Goal: Information Seeking & Learning: Get advice/opinions

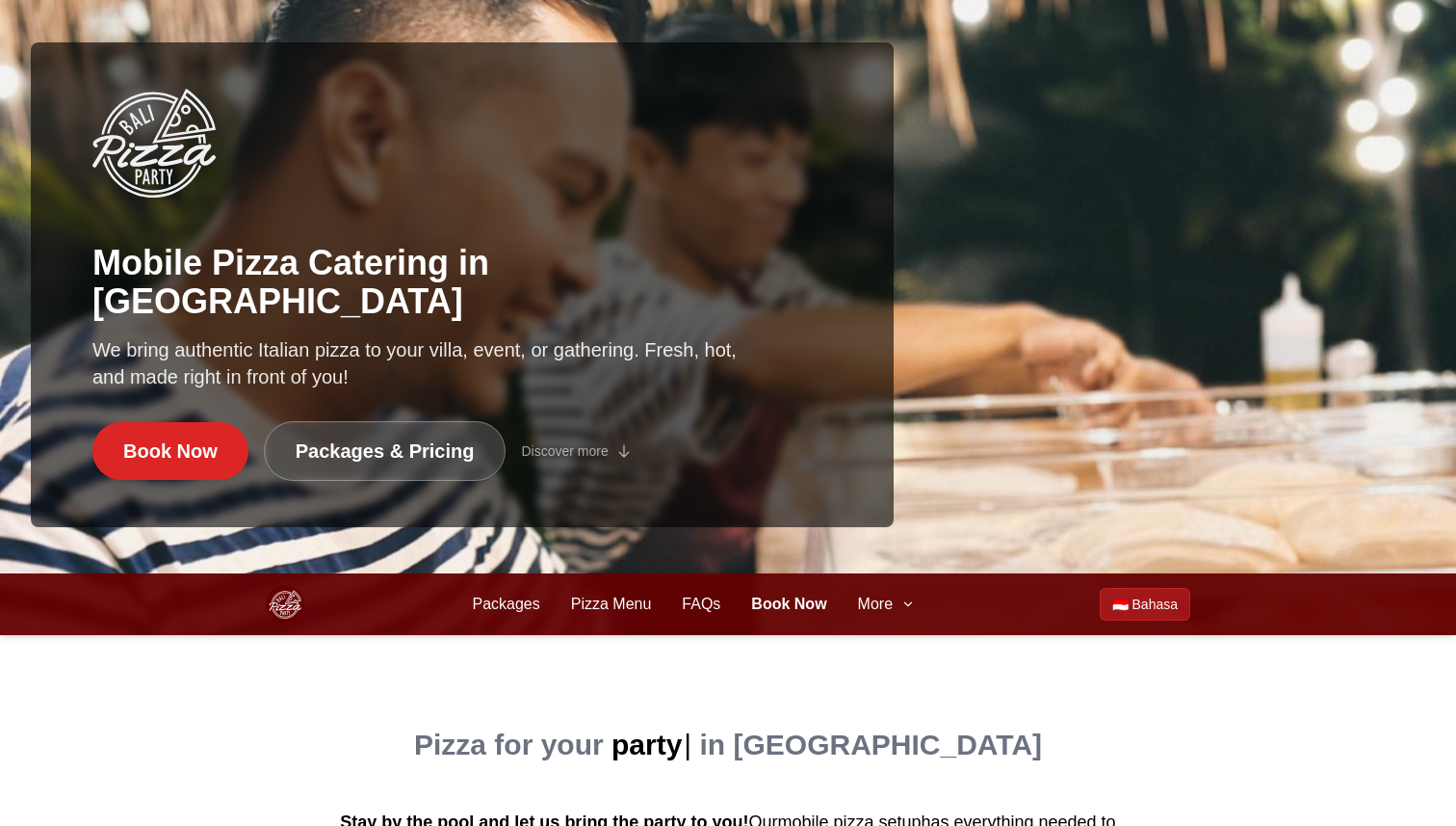
scroll to position [544, 0]
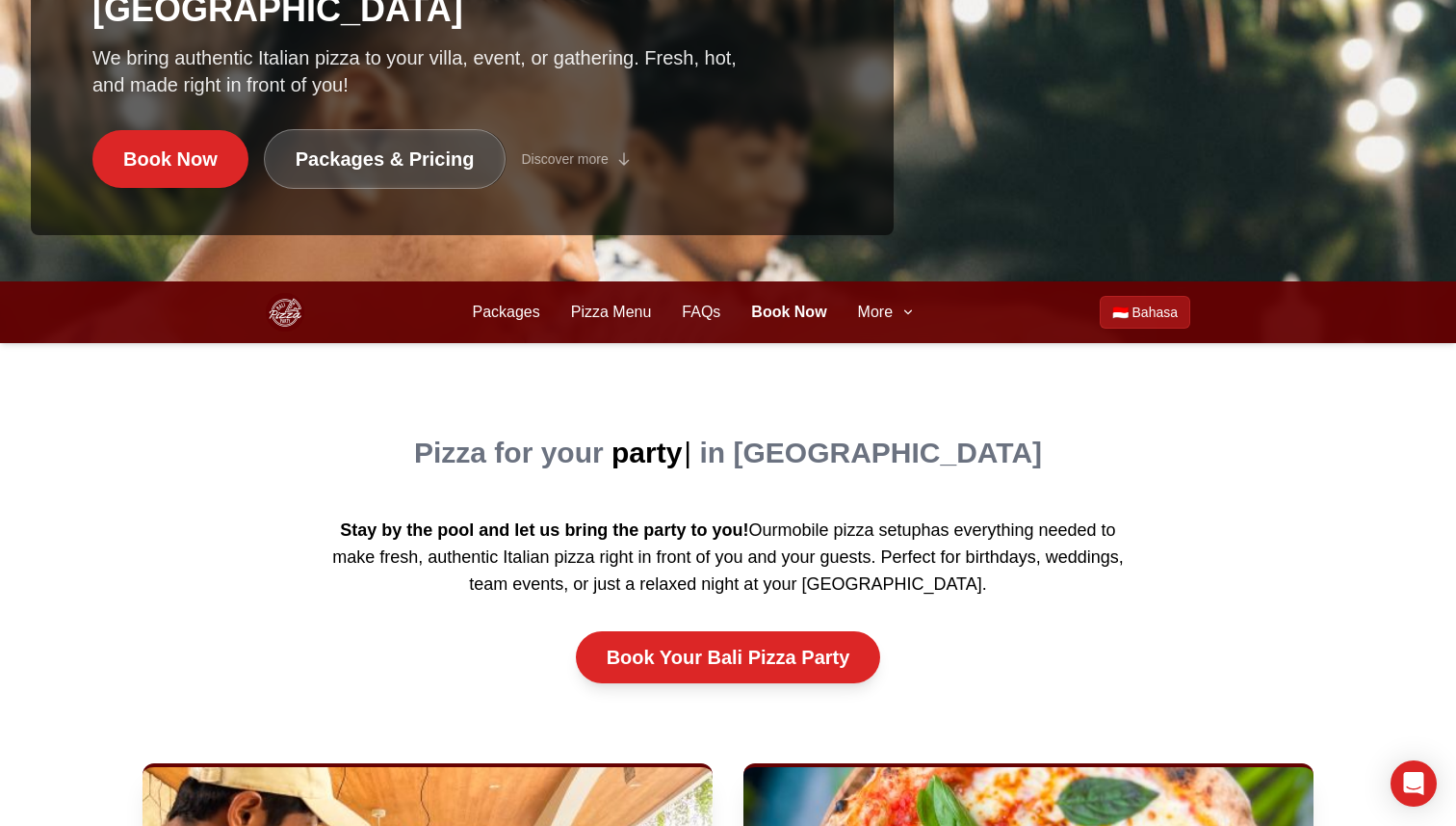
click at [897, 343] on div "Pizza for your party | in [GEOGRAPHIC_DATA] Stay by the pool and let us bring t…" at bounding box center [728, 553] width 863 height 420
click at [895, 313] on button "More" at bounding box center [886, 312] width 57 height 23
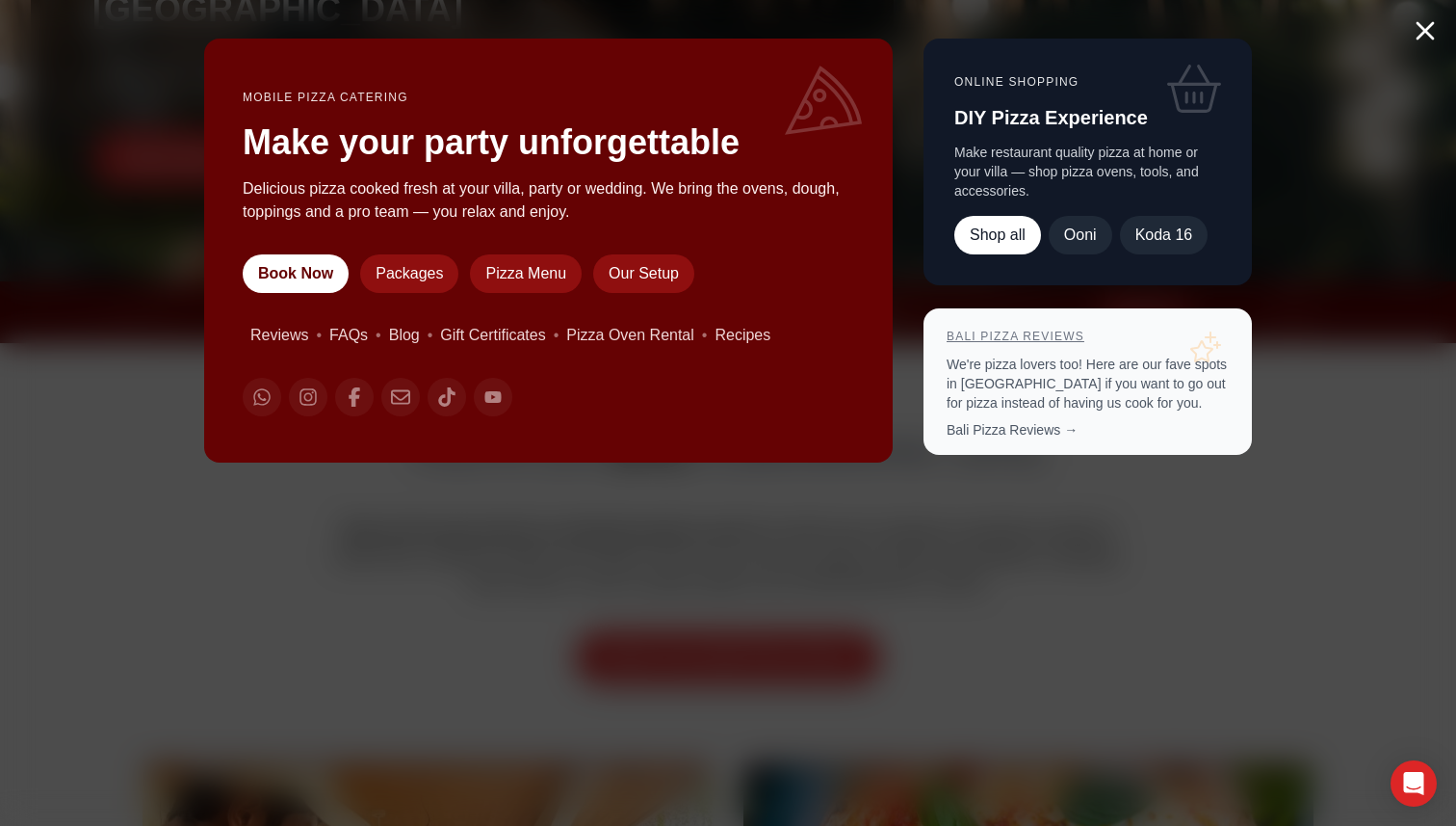
click at [1026, 339] on link "Bali Pizza Reviews" at bounding box center [1016, 336] width 138 height 14
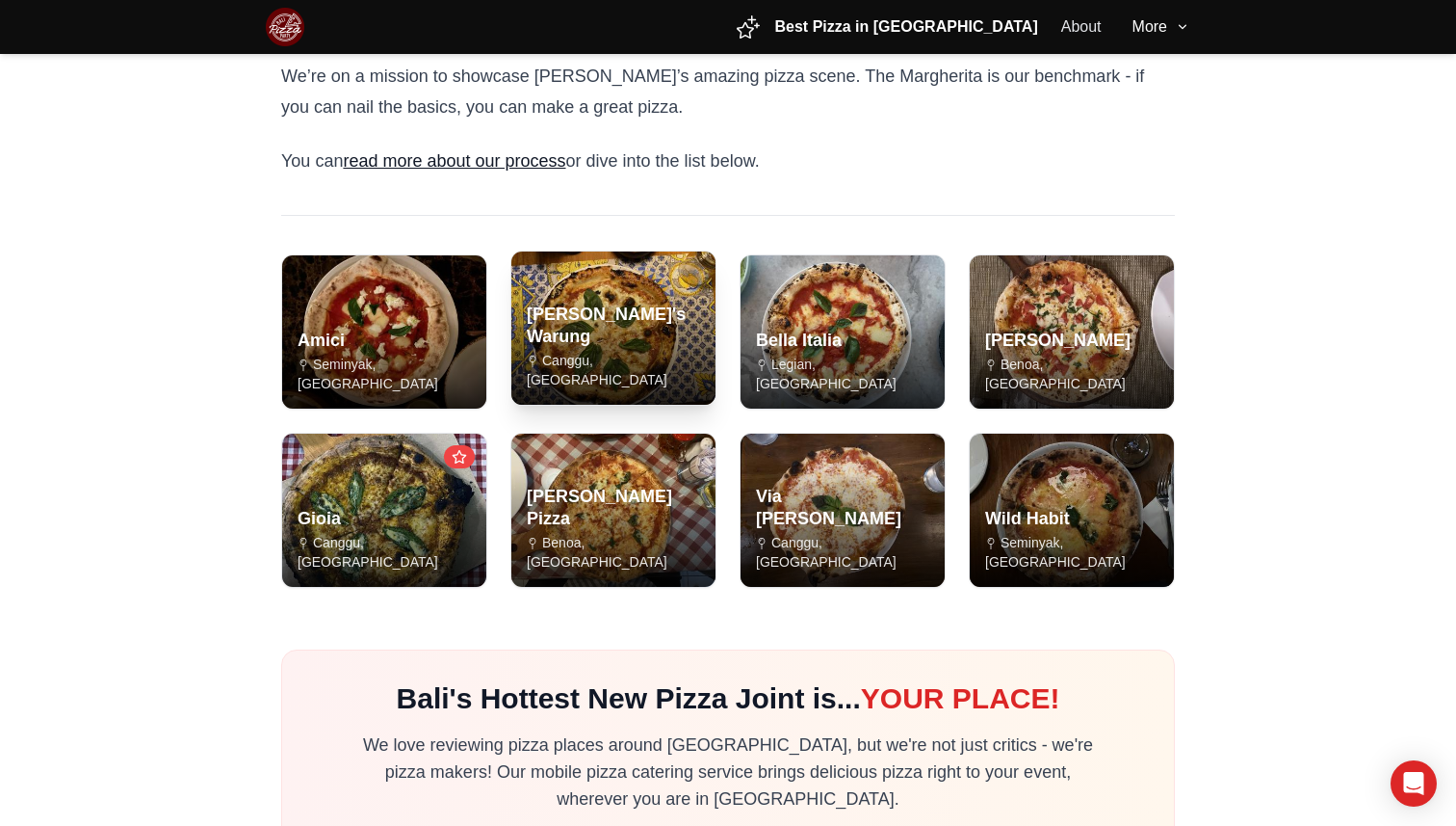
scroll to position [55, 0]
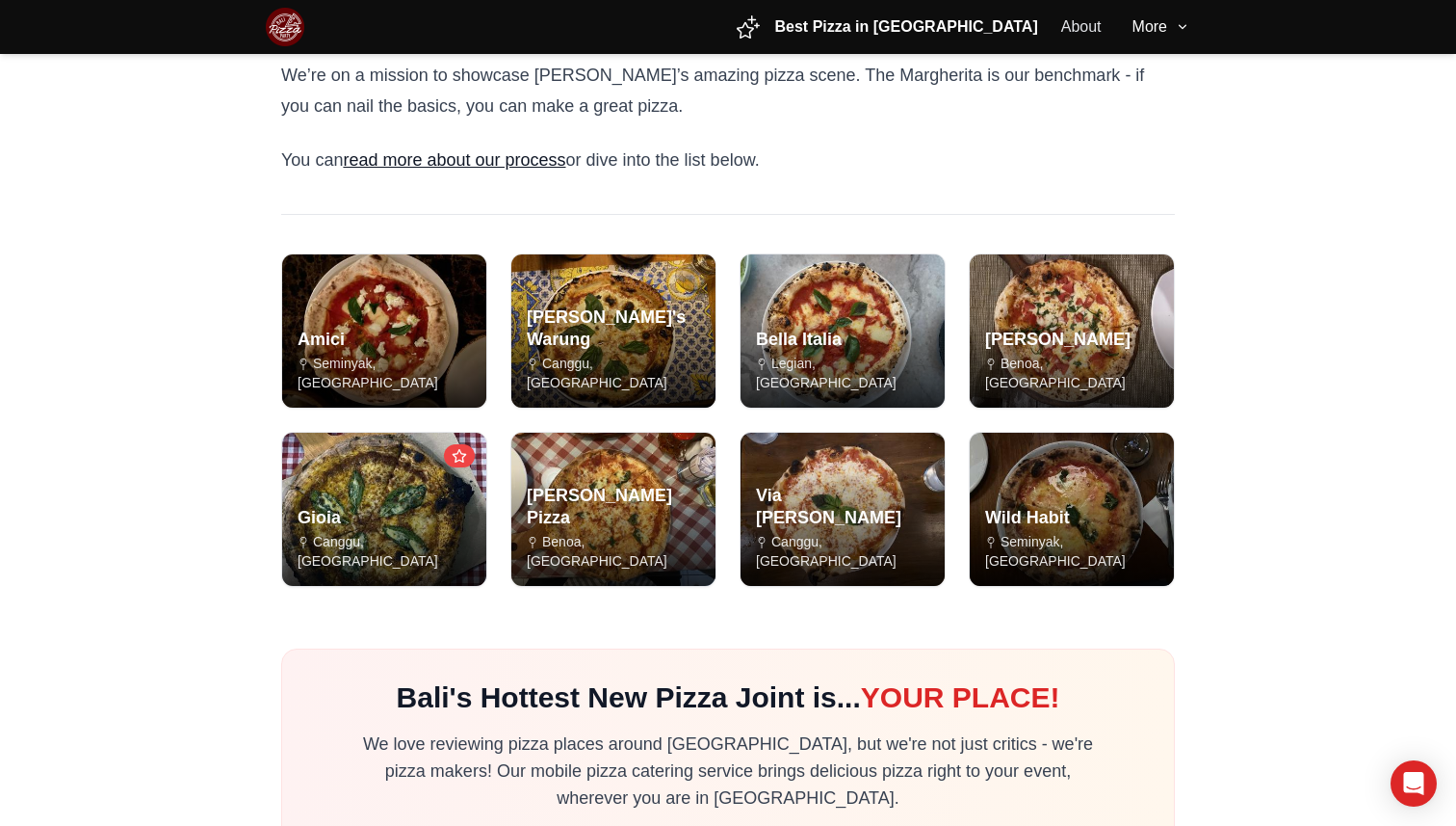
click at [84, 504] on main "We’re on a mission to showcase [PERSON_NAME]’s amazing pizza scene. The Margher…" at bounding box center [728, 488] width 1456 height 980
